Goal: Find specific page/section: Find specific page/section

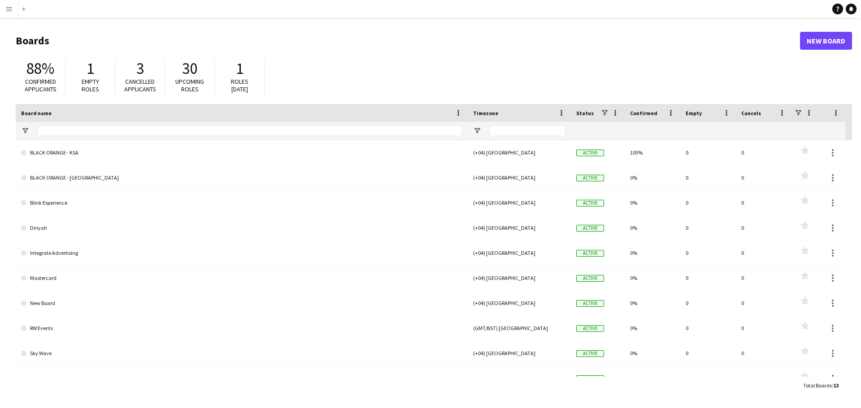
click at [10, 13] on button "Menu" at bounding box center [9, 9] width 18 height 18
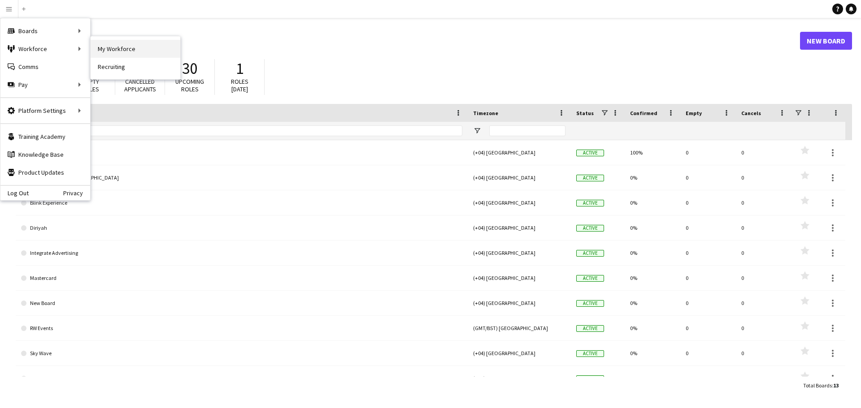
click at [121, 48] on link "My Workforce" at bounding box center [136, 49] width 90 height 18
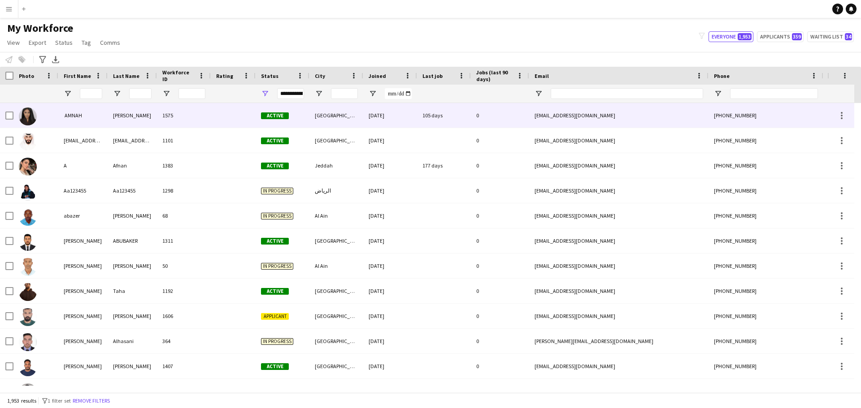
click at [76, 116] on div "‏ AMNAH" at bounding box center [82, 115] width 49 height 25
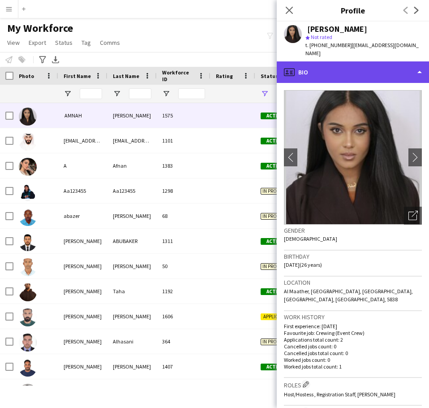
click at [423, 65] on div "profile Bio" at bounding box center [353, 72] width 152 height 22
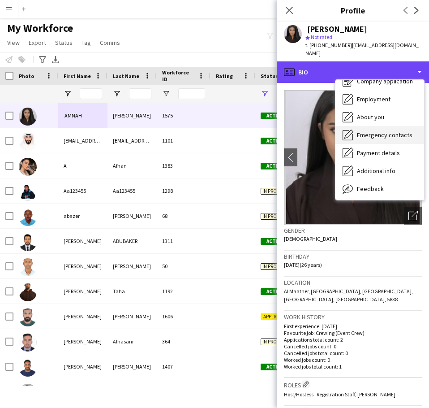
scroll to position [45, 0]
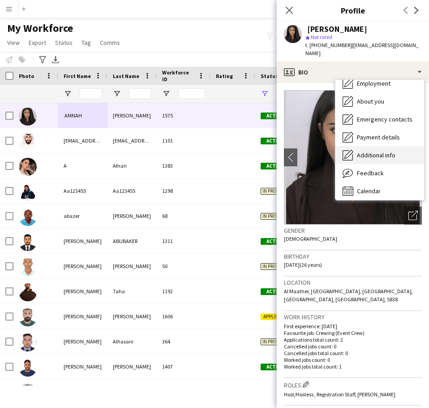
click at [383, 151] on span "Additional info" at bounding box center [376, 155] width 39 height 8
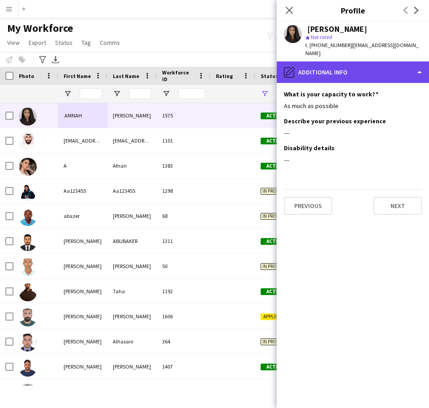
click at [414, 61] on div "pencil4 Additional info" at bounding box center [353, 72] width 152 height 22
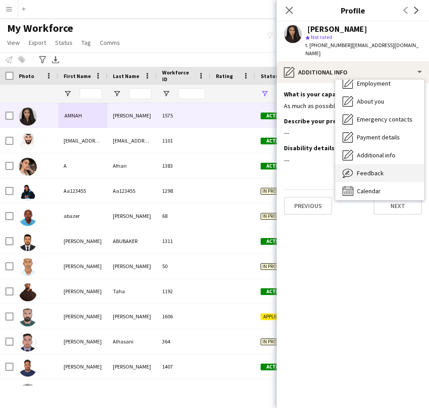
click at [371, 169] on span "Feedback" at bounding box center [370, 173] width 27 height 8
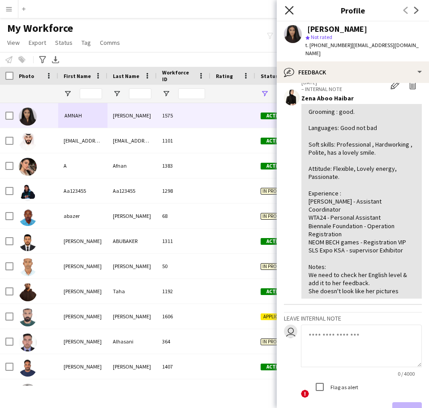
click at [291, 12] on icon at bounding box center [289, 10] width 9 height 9
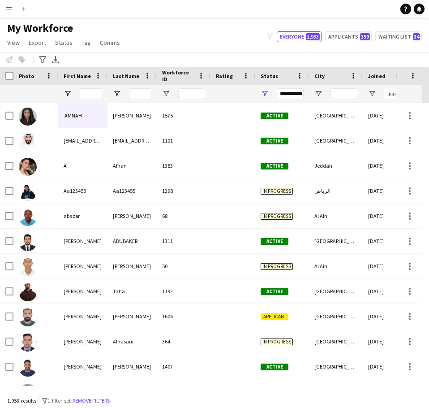
click at [9, 12] on app-icon "Menu" at bounding box center [8, 8] width 7 height 7
